Goal: Information Seeking & Learning: Learn about a topic

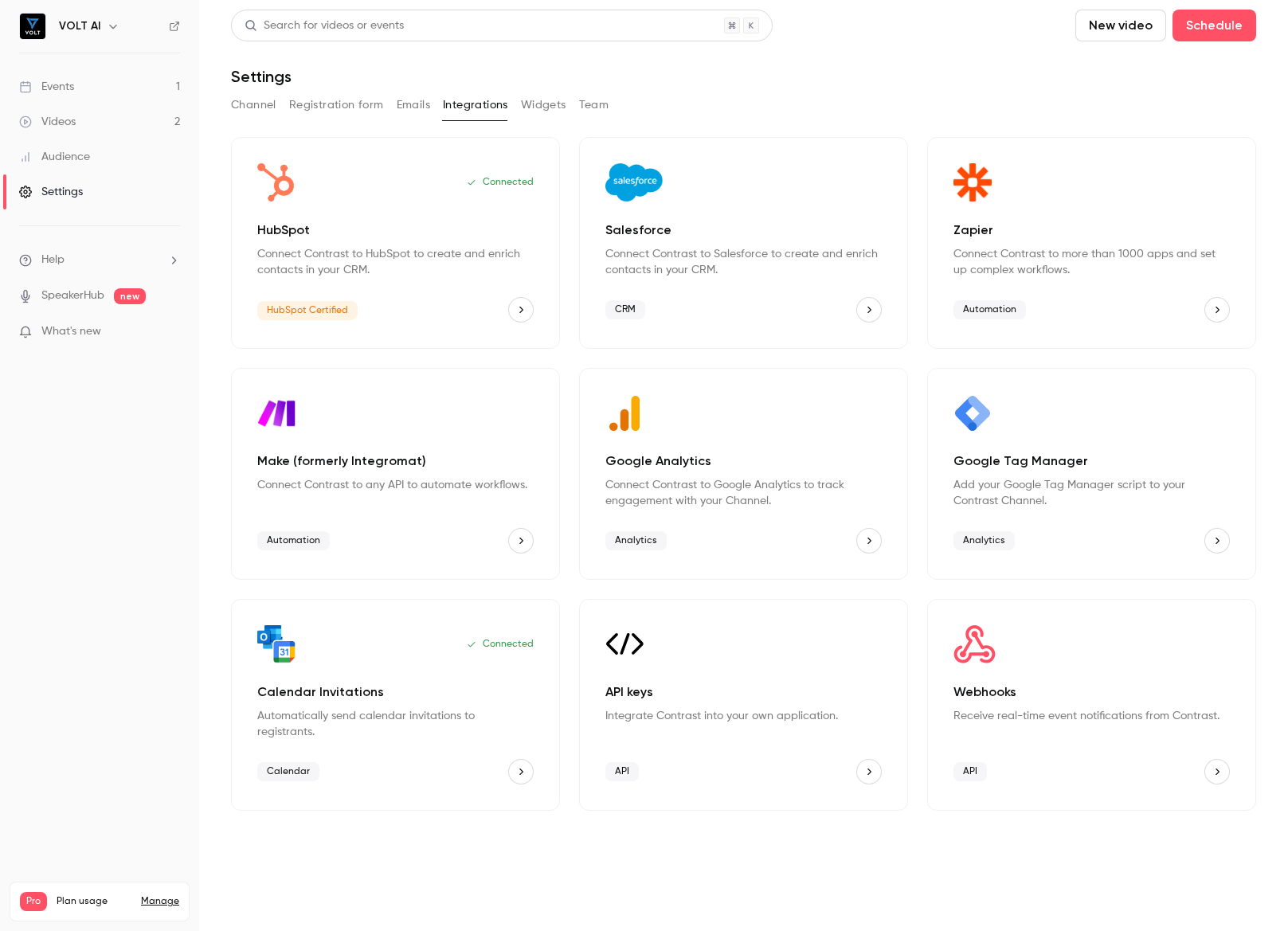
click at [76, 84] on link "Events 1" at bounding box center [99, 87] width 199 height 35
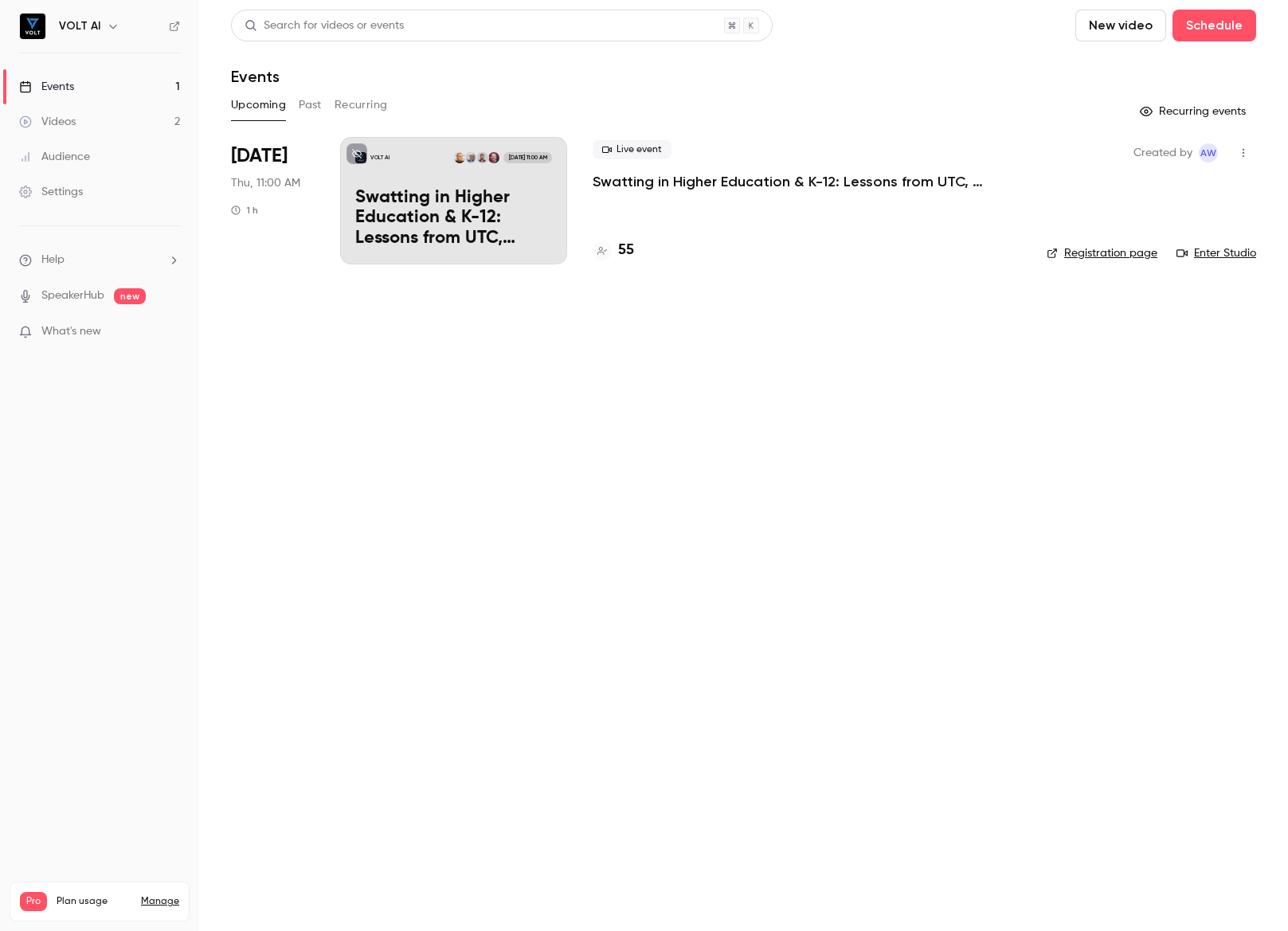
click at [408, 185] on div "VOLT AI [DATE] 11:00 AM Swatting in Higher Education & K-12: Lessons from UTC, …" at bounding box center [453, 200] width 226 height 127
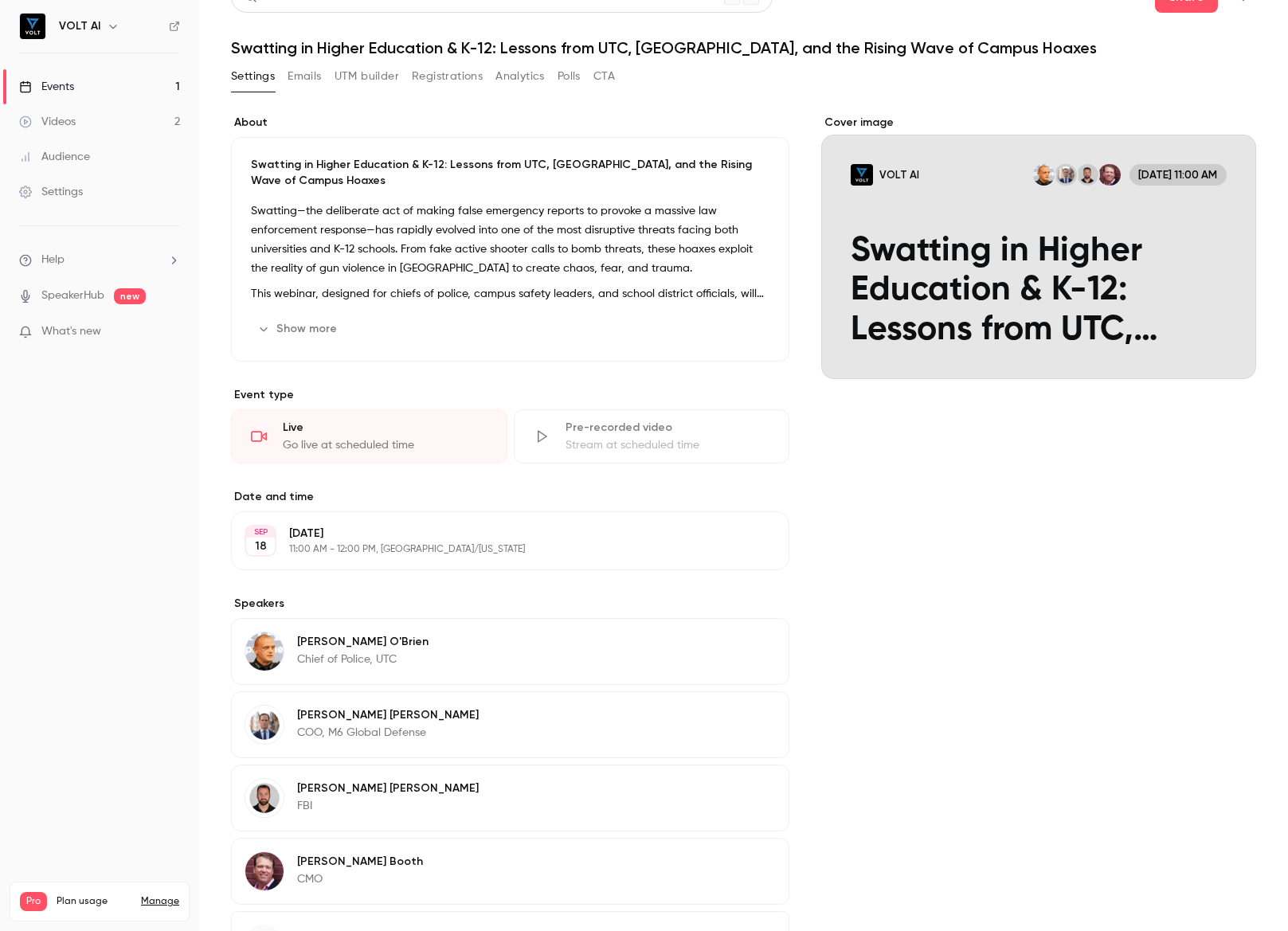
scroll to position [172, 0]
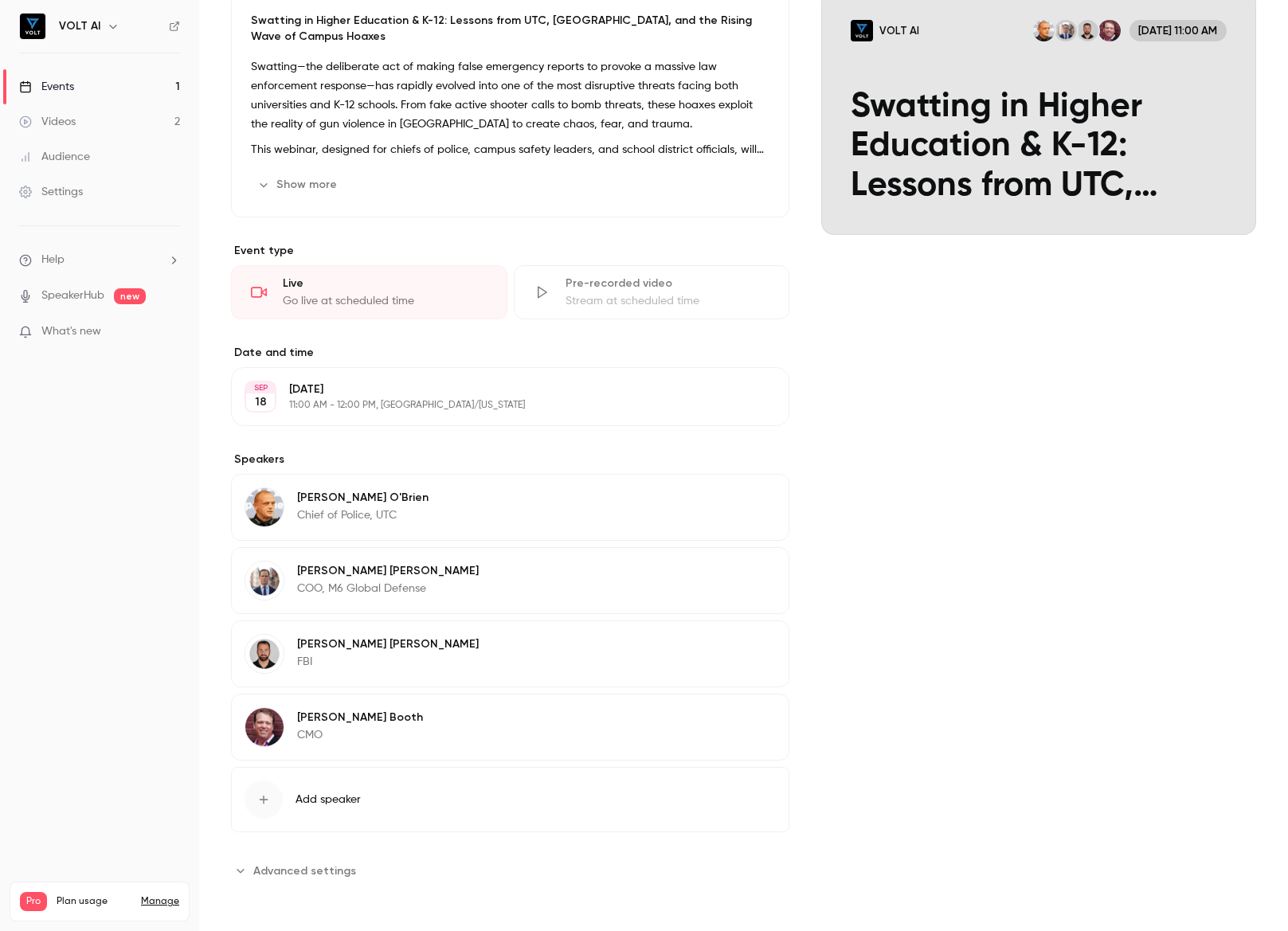
click at [339, 709] on p "[PERSON_NAME]" at bounding box center [360, 717] width 126 height 16
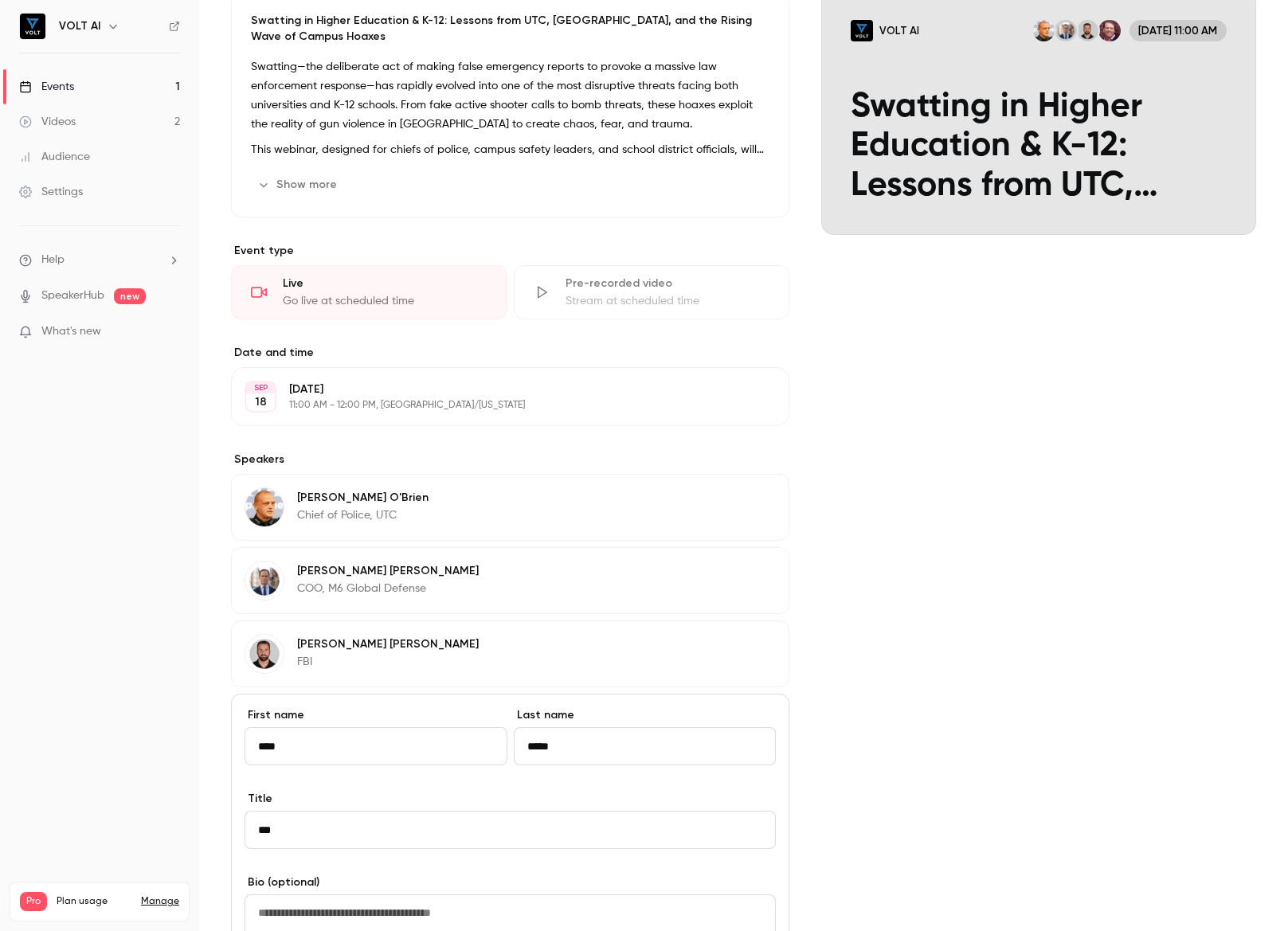
click at [974, 515] on div "Cover image VOLT AI [DATE] 11:00 AM Swatting in Higher Education & K-12: Lesson…" at bounding box center [1039, 624] width 435 height 1307
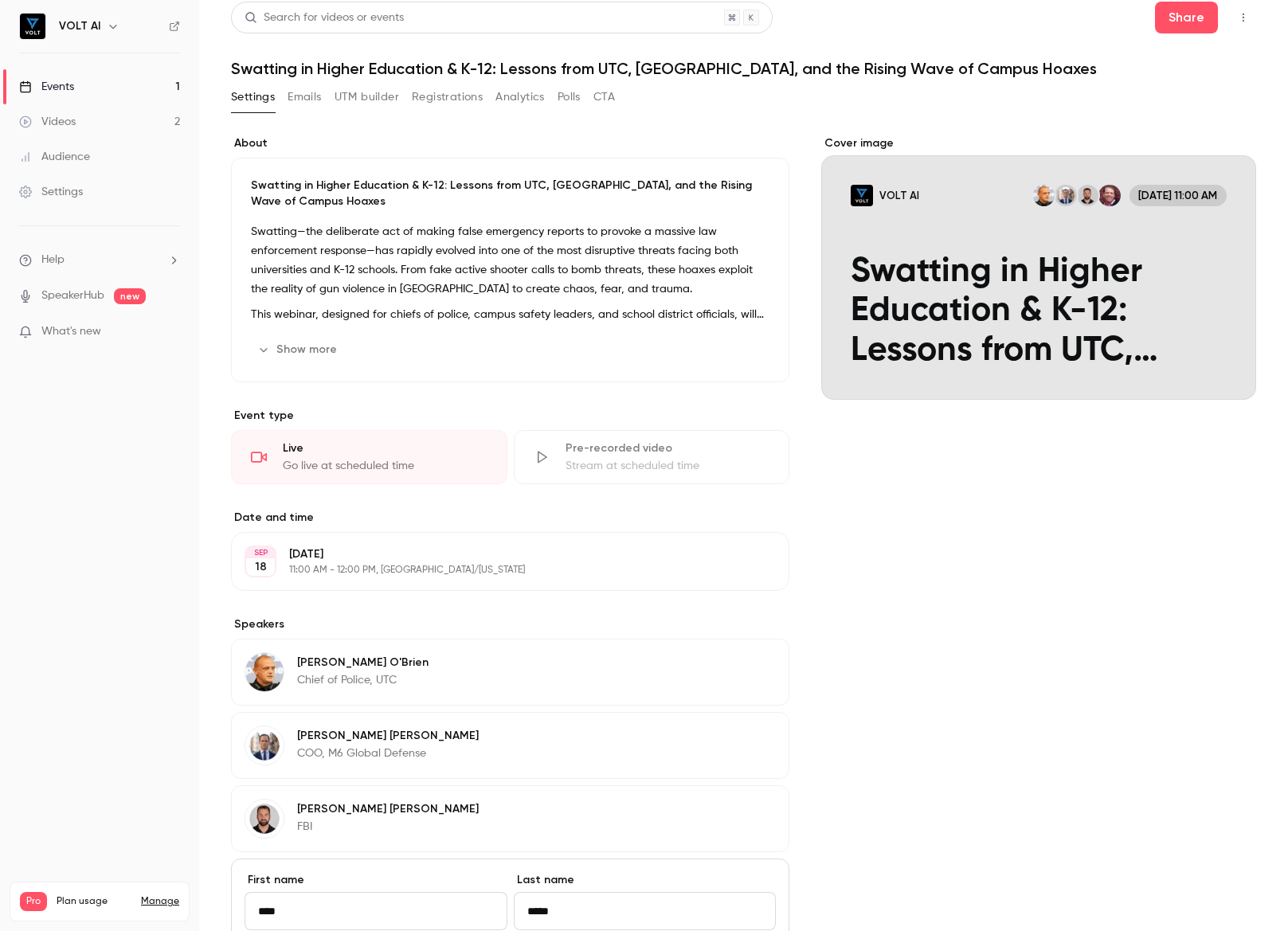
scroll to position [0, 0]
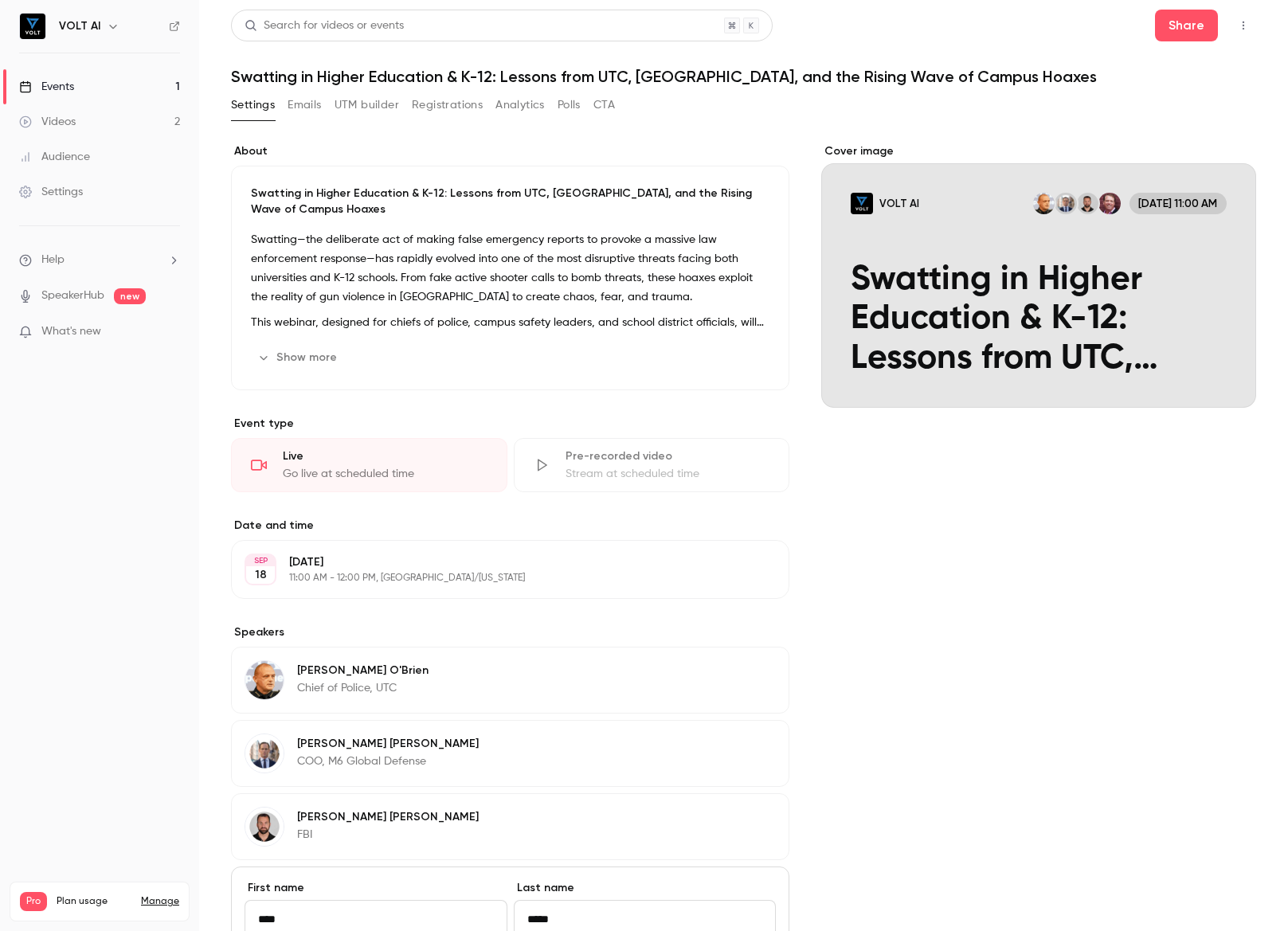
click at [483, 100] on button "Registrations" at bounding box center [447, 105] width 71 height 26
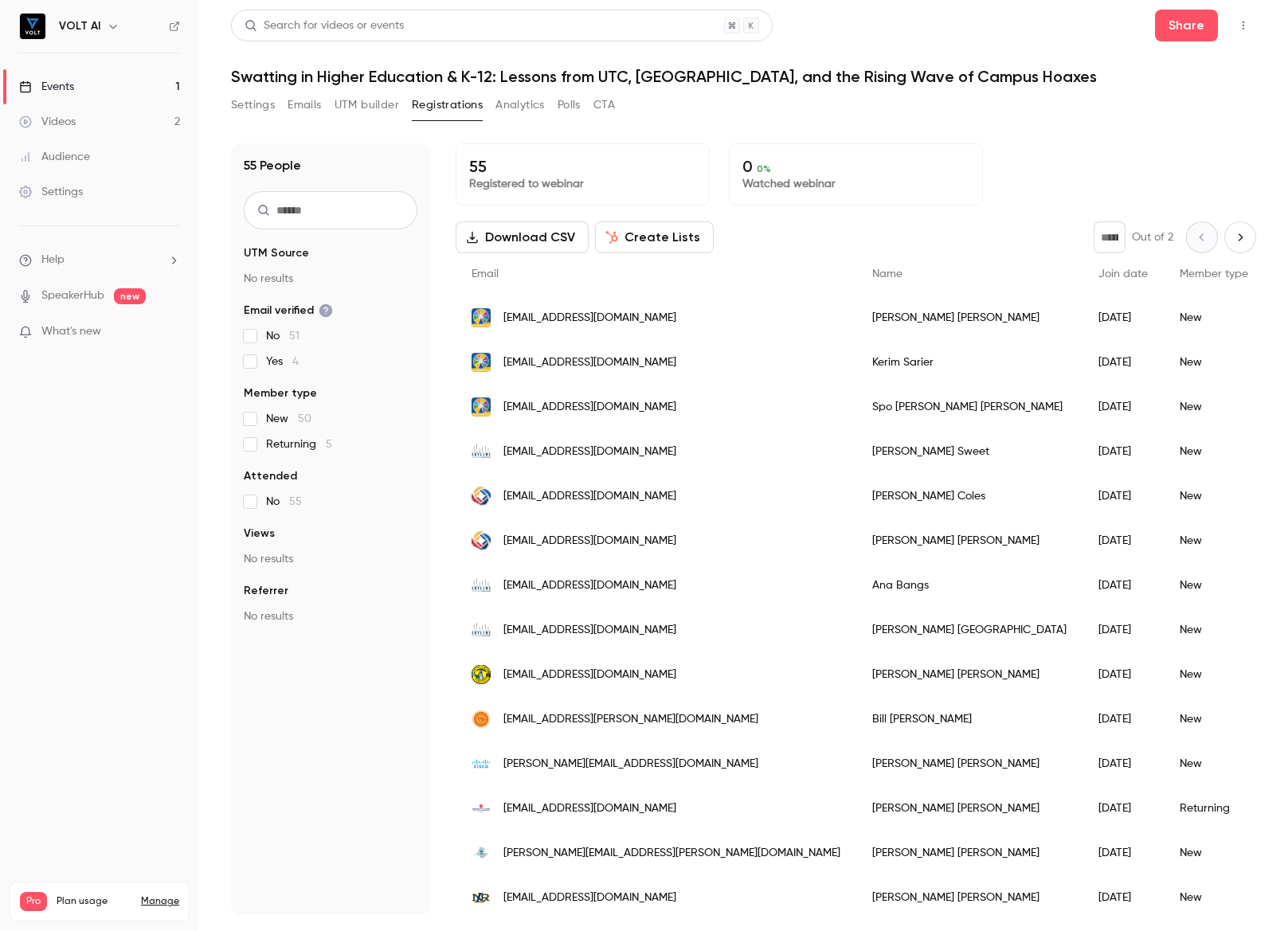
click at [572, 101] on button "Polls" at bounding box center [568, 105] width 23 height 26
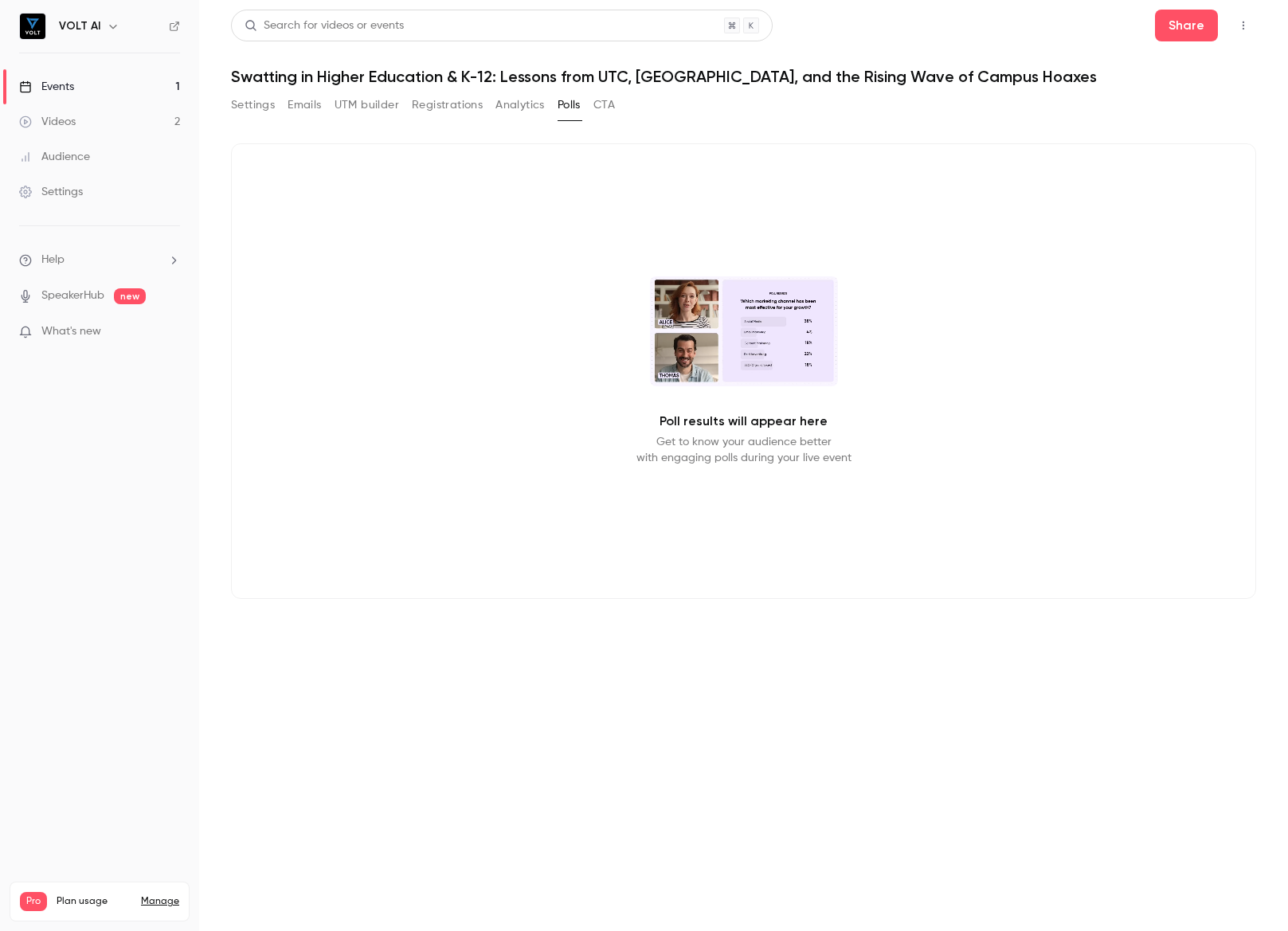
click at [610, 101] on button "CTA" at bounding box center [604, 105] width 22 height 26
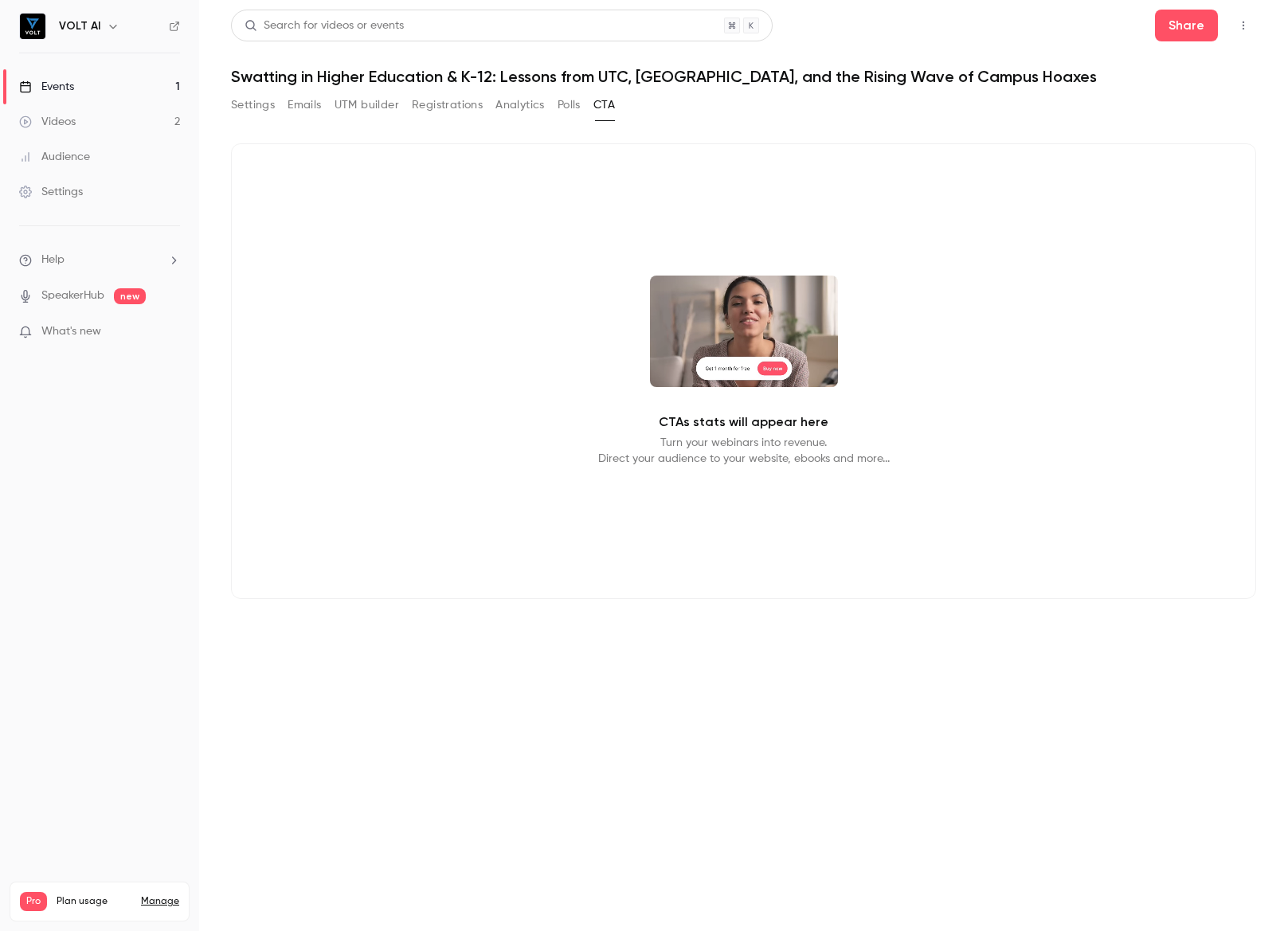
click at [527, 103] on button "Analytics" at bounding box center [520, 105] width 49 height 26
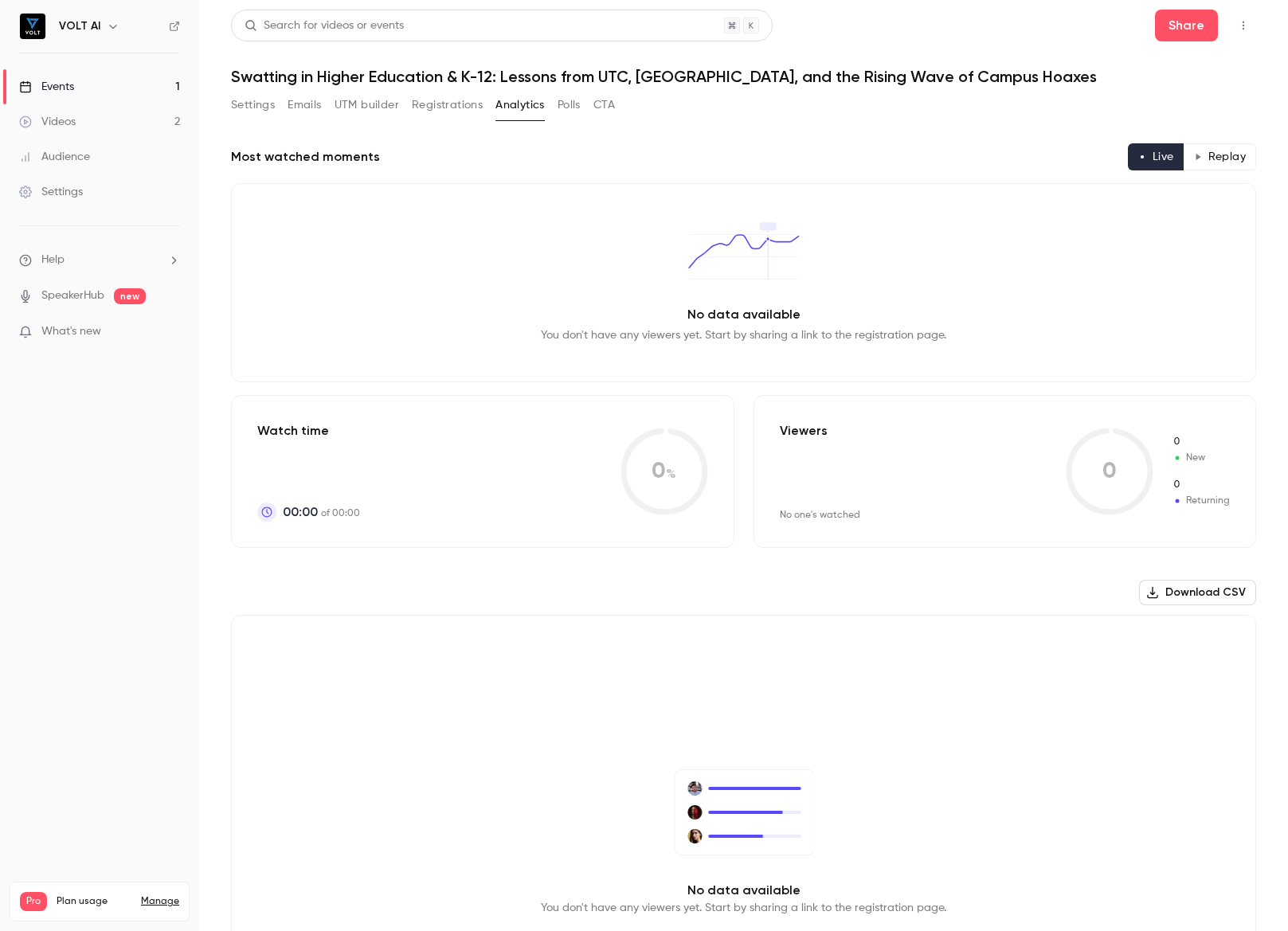
click at [443, 98] on button "Registrations" at bounding box center [447, 105] width 71 height 26
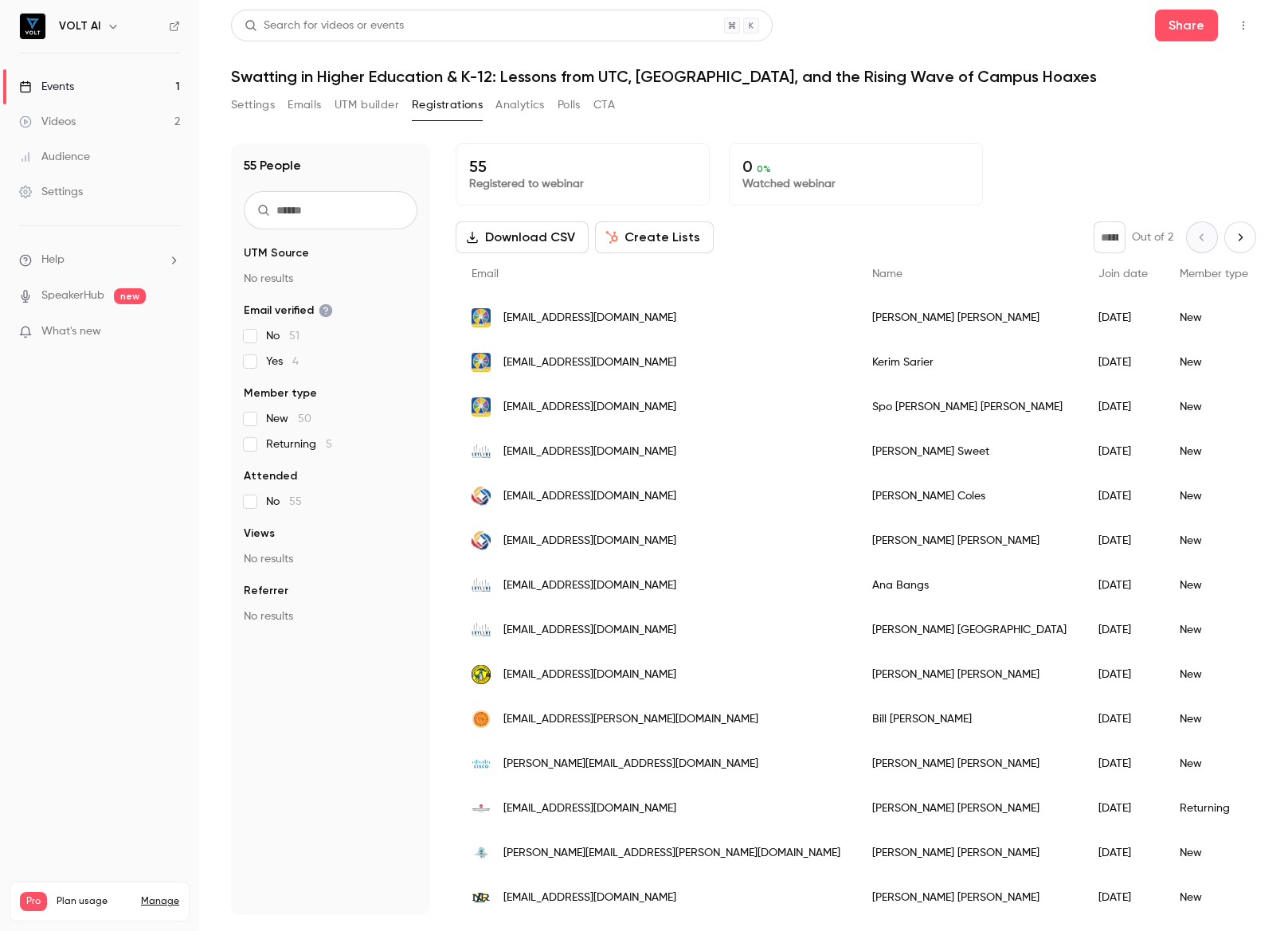
click at [59, 86] on div "Events" at bounding box center [46, 87] width 55 height 16
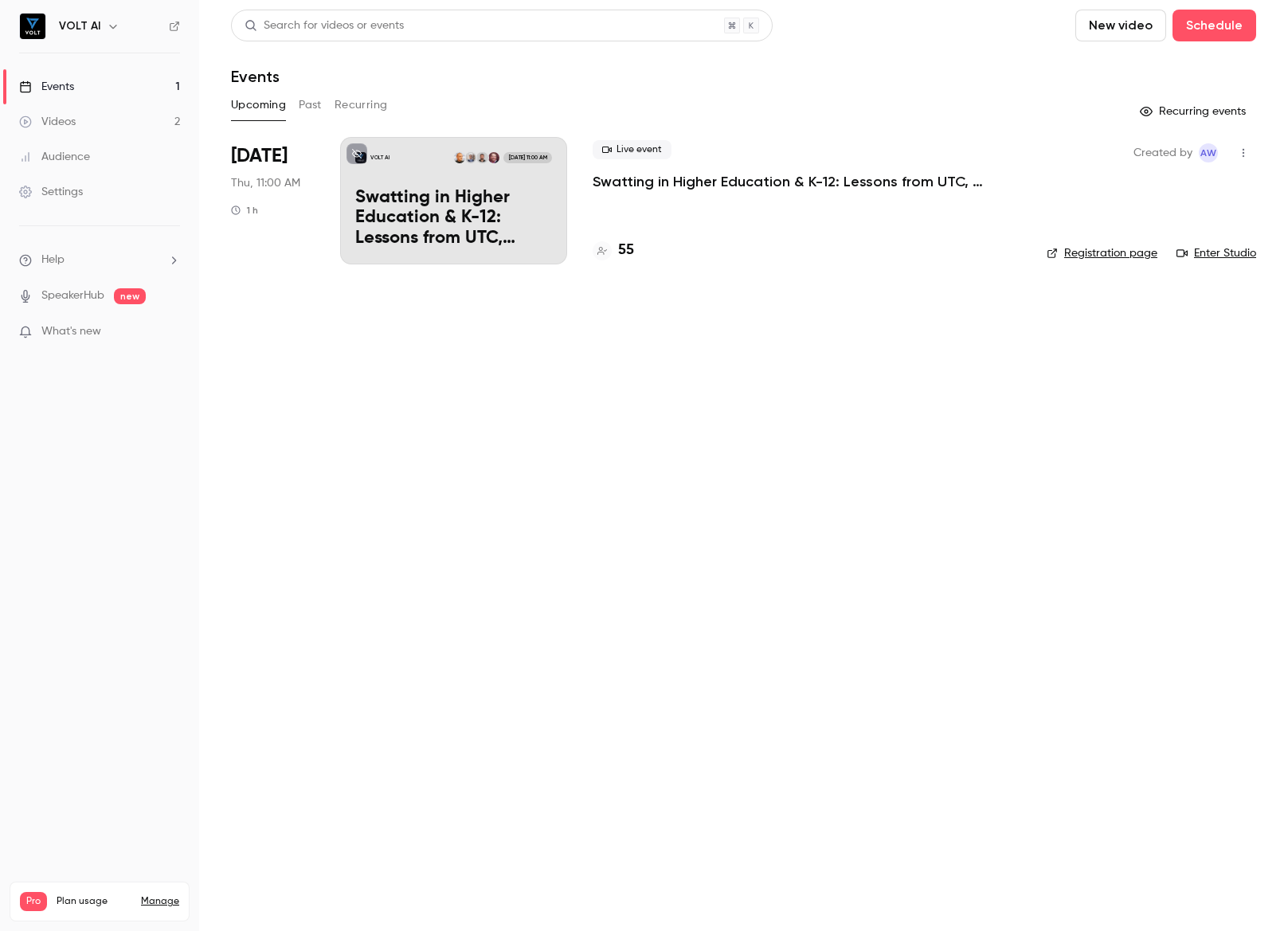
click at [1206, 251] on link "Enter Studio" at bounding box center [1215, 253] width 80 height 16
click at [1242, 252] on link "Enter Studio" at bounding box center [1215, 253] width 80 height 16
click at [89, 297] on link "SpeakerHub" at bounding box center [73, 296] width 63 height 17
click at [68, 481] on nav "VOLT AI Events 1 Videos 2 Audience Settings Help SpeakerHub new What's new Pro …" at bounding box center [99, 465] width 199 height 931
click at [76, 335] on span "What's new" at bounding box center [71, 331] width 60 height 17
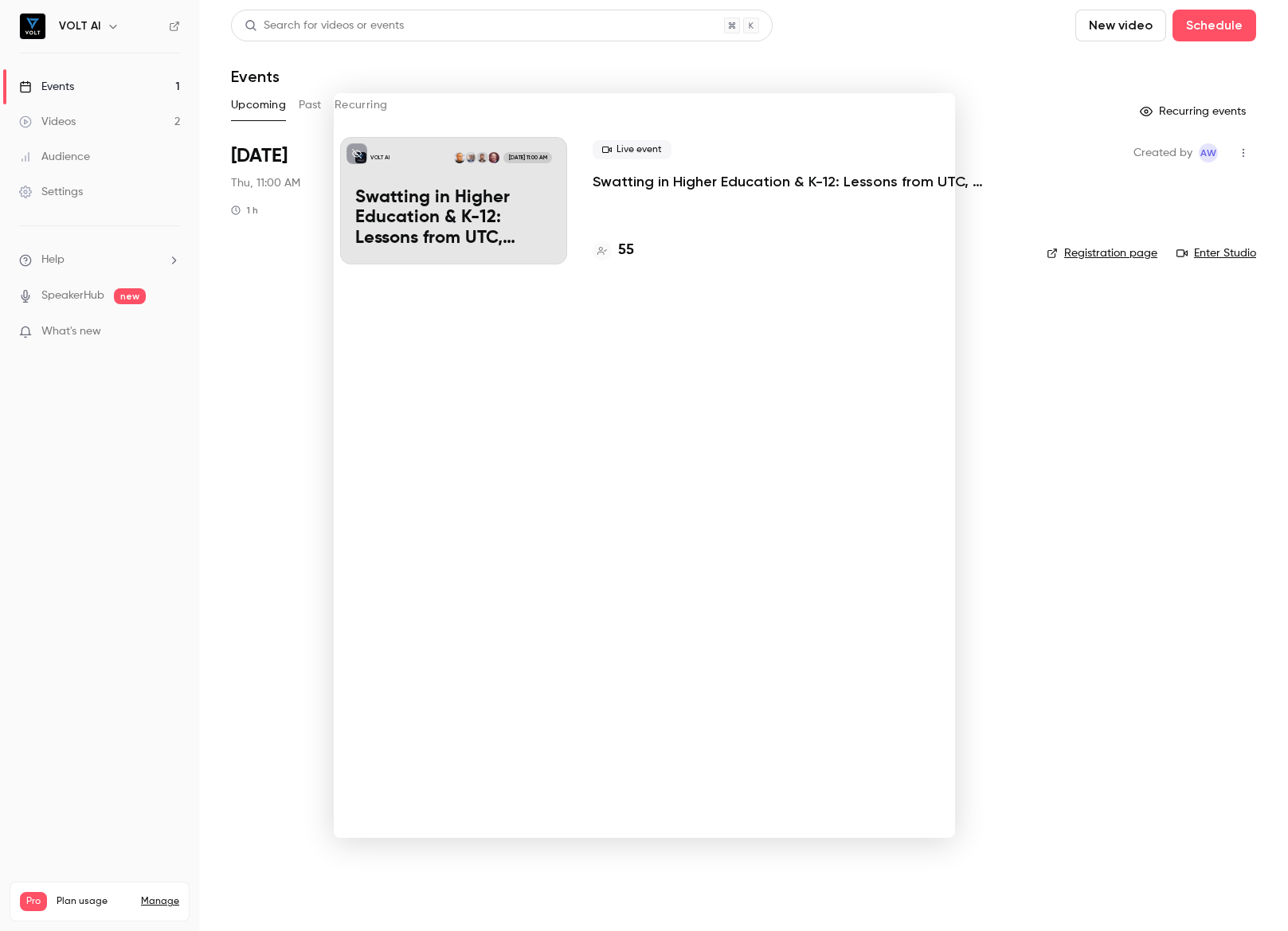
click at [96, 614] on div at bounding box center [644, 465] width 1288 height 931
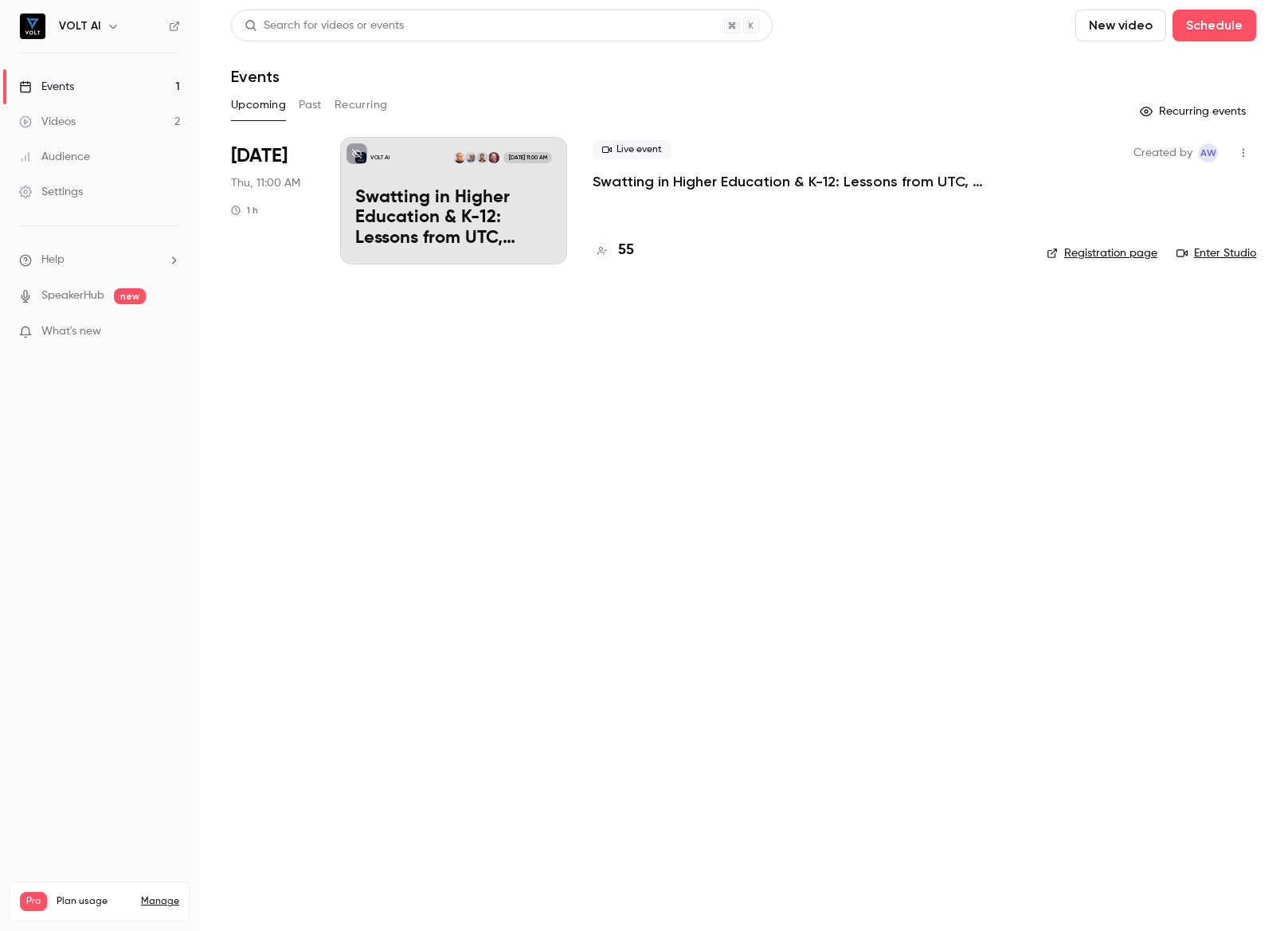
click at [56, 292] on link "SpeakerHub" at bounding box center [73, 296] width 63 height 17
click at [428, 224] on p "Swatting in Higher Education & K-12: Lessons from UTC, [GEOGRAPHIC_DATA], and t…" at bounding box center [454, 219] width 197 height 61
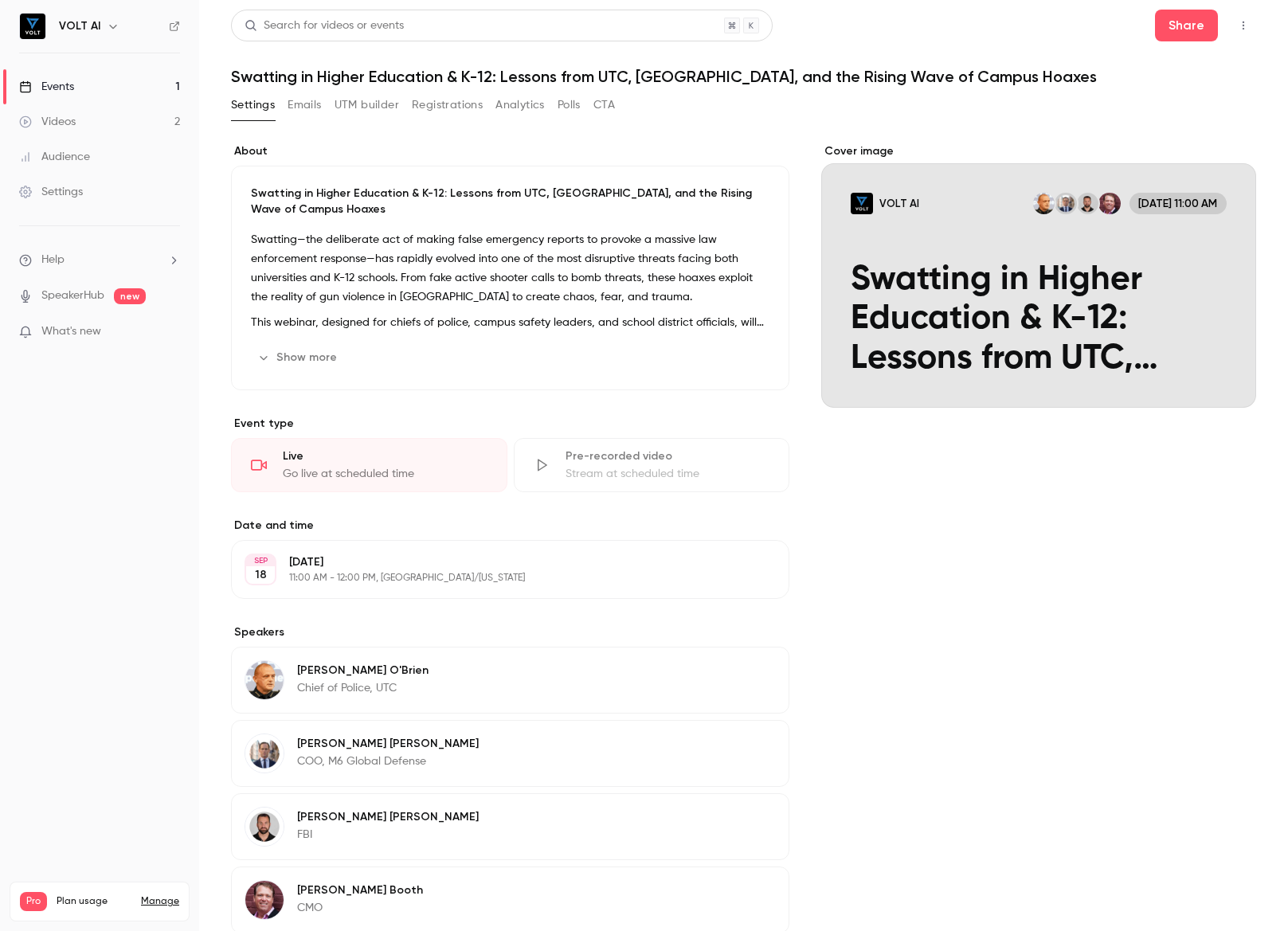
click at [58, 86] on div "Events" at bounding box center [46, 87] width 55 height 16
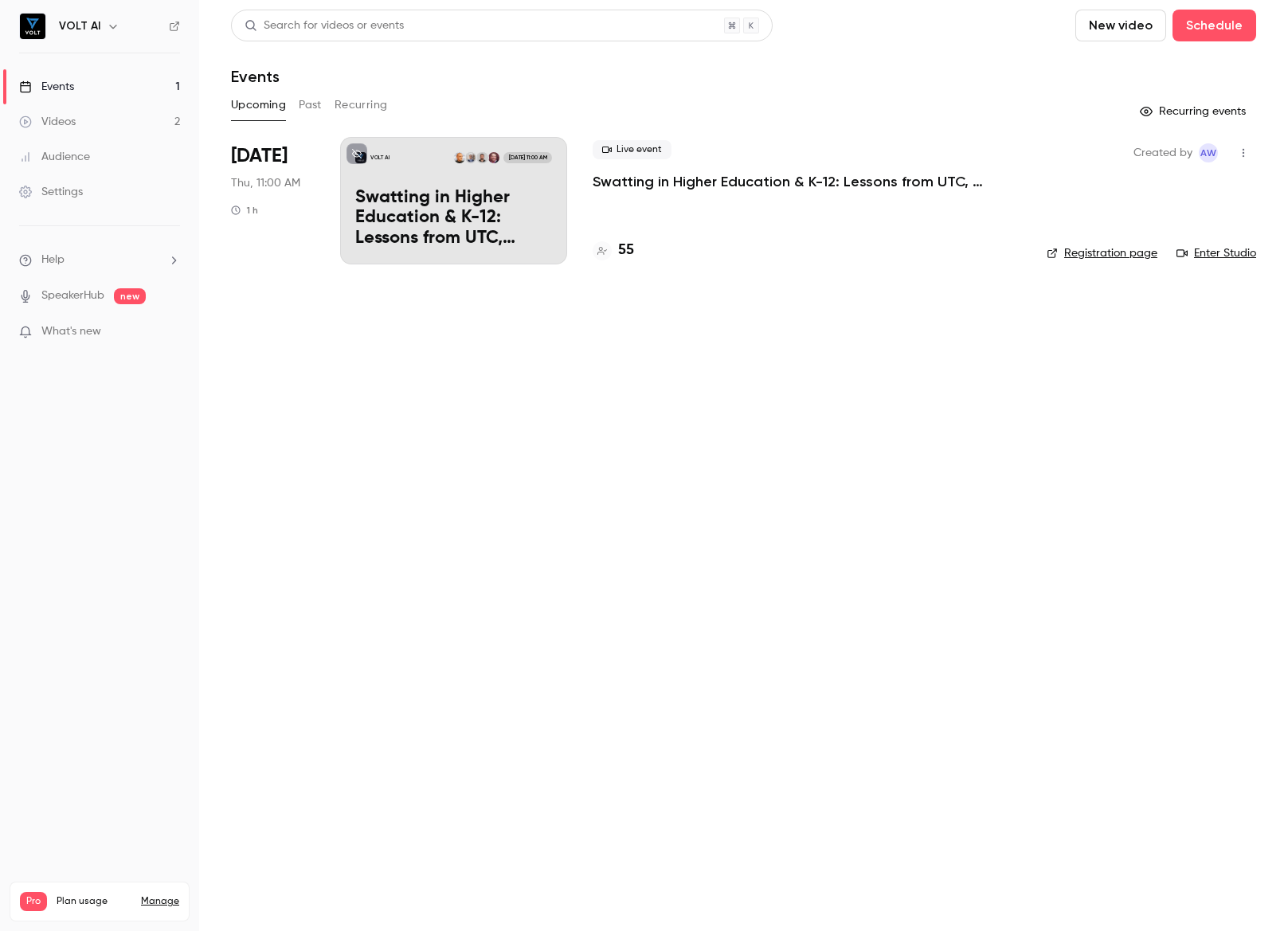
click at [1214, 252] on link "Enter Studio" at bounding box center [1215, 253] width 80 height 16
click at [1213, 252] on link "Enter Studio" at bounding box center [1215, 253] width 80 height 16
click at [1220, 251] on link "Enter Studio" at bounding box center [1215, 253] width 80 height 16
click at [464, 225] on p "Swatting in Higher Education & K-12: Lessons from UTC, [GEOGRAPHIC_DATA], and t…" at bounding box center [454, 219] width 197 height 61
click at [1216, 254] on link "Enter Studio" at bounding box center [1215, 253] width 80 height 16
